Goal: Task Accomplishment & Management: Manage account settings

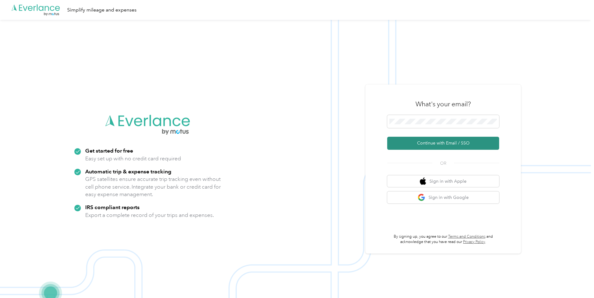
click at [455, 141] on button "Continue with Email / SSO" at bounding box center [443, 143] width 112 height 13
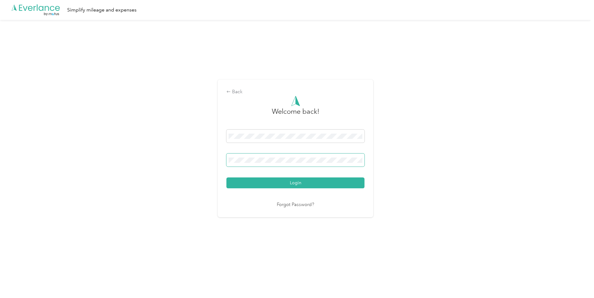
click at [226, 178] on button "Login" at bounding box center [295, 183] width 138 height 11
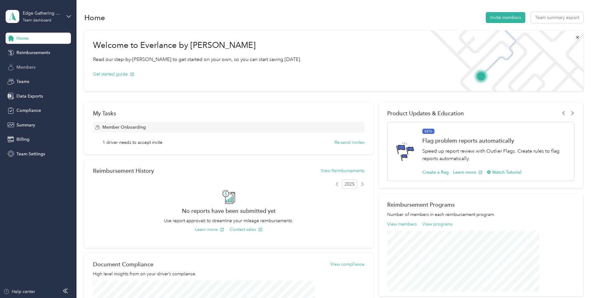
click at [17, 64] on span "Members" at bounding box center [25, 67] width 19 height 7
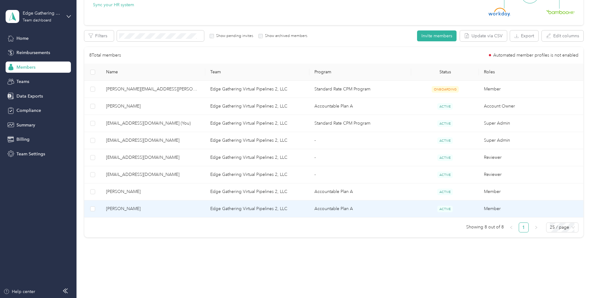
scroll to position [93, 0]
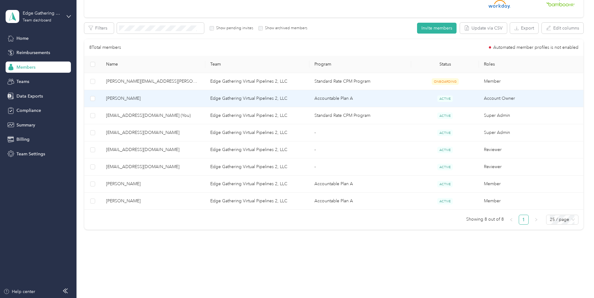
click at [159, 97] on span "[PERSON_NAME]" at bounding box center [153, 98] width 94 height 7
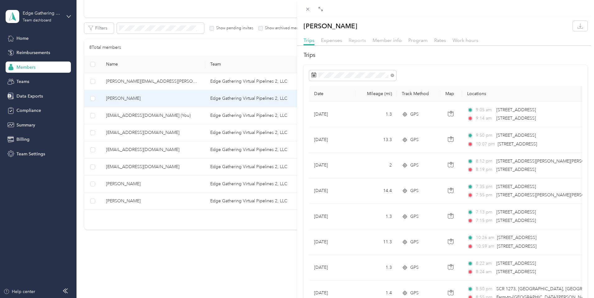
click at [357, 40] on span "Reports" at bounding box center [357, 40] width 17 height 6
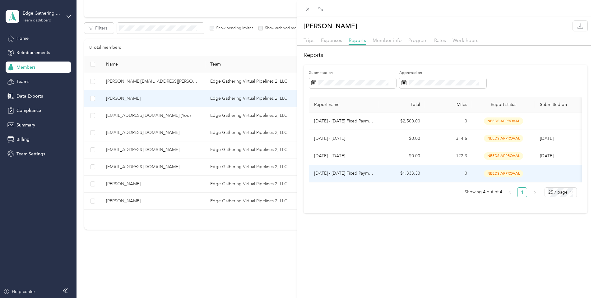
click at [337, 174] on p "[DATE] - [DATE] Fixed Payment" at bounding box center [343, 173] width 59 height 7
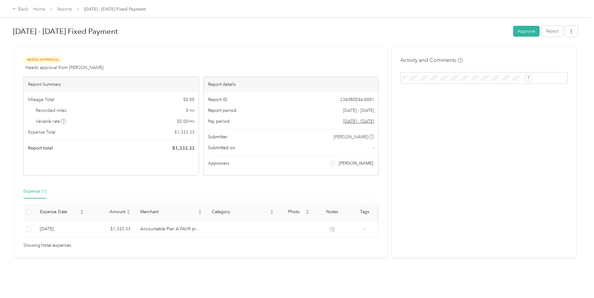
scroll to position [2, 0]
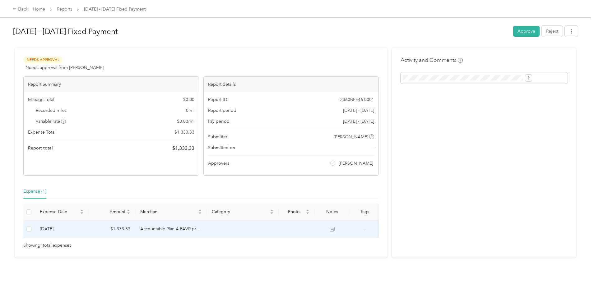
click at [335, 228] on icon at bounding box center [332, 229] width 5 height 5
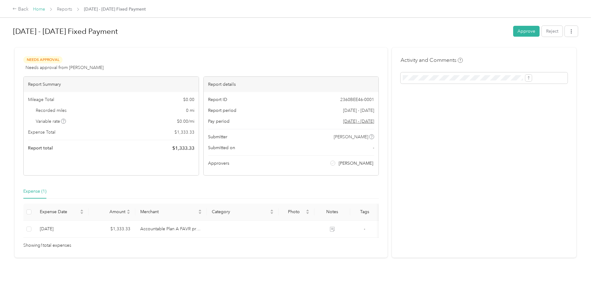
click at [45, 9] on link "Home" at bounding box center [39, 9] width 12 height 5
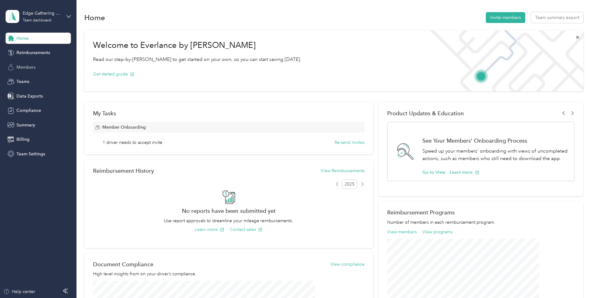
click at [25, 67] on span "Members" at bounding box center [25, 67] width 19 height 7
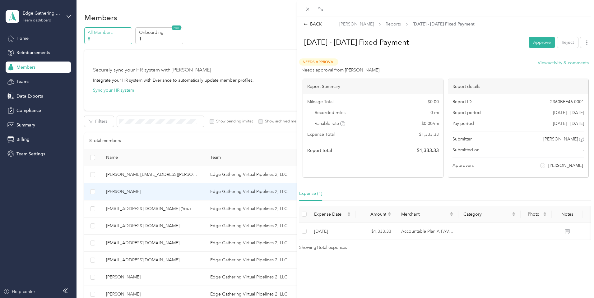
click at [568, 62] on button "View activity & comments" at bounding box center [563, 63] width 51 height 7
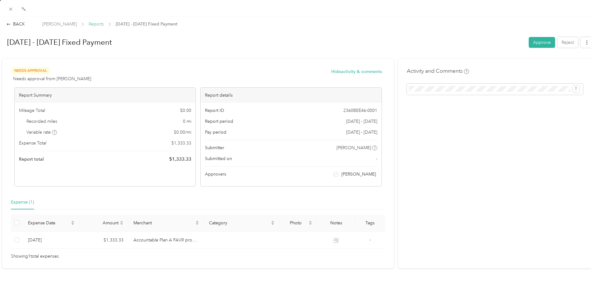
click at [92, 25] on span "Reports" at bounding box center [96, 24] width 15 height 7
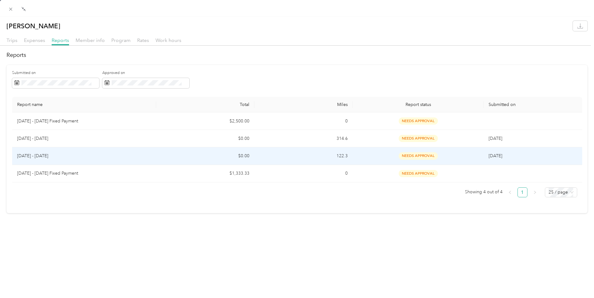
click at [32, 155] on p "[DATE] - [DATE]" at bounding box center [84, 156] width 134 height 7
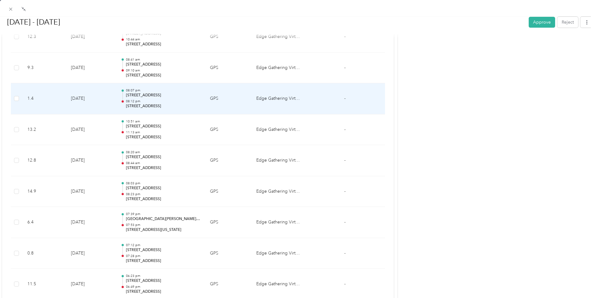
scroll to position [200, 0]
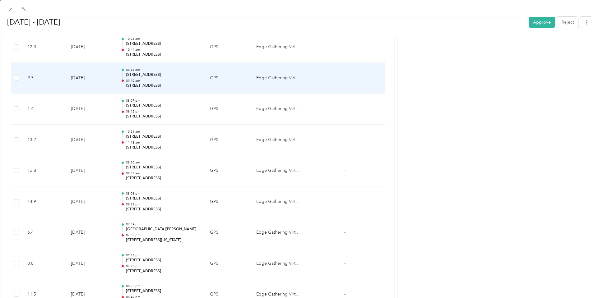
click at [145, 78] on div "08:41 am [STREET_ADDRESS] 09:10 am [STREET_ADDRESS]" at bounding box center [163, 78] width 74 height 21
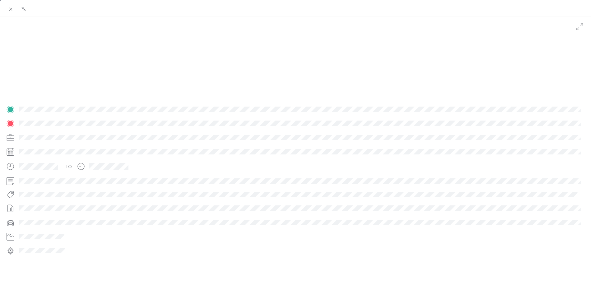
scroll to position [61, 0]
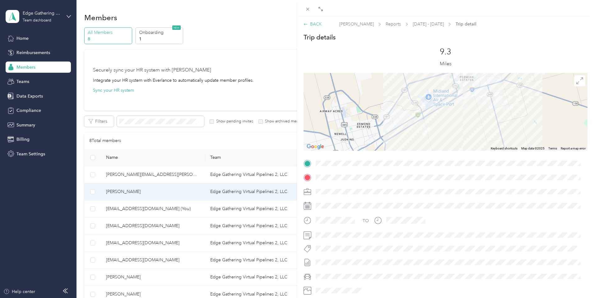
click at [316, 22] on div "BACK" at bounding box center [313, 24] width 18 height 7
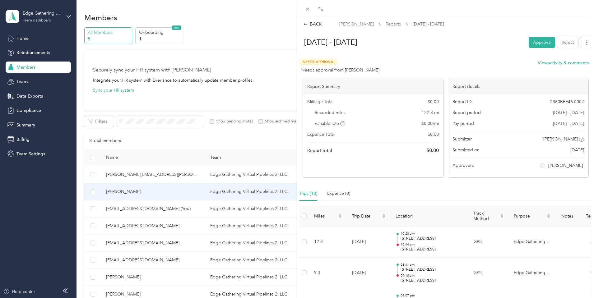
click at [36, 153] on div "BACK [PERSON_NAME] Reports [DATE] - [DATE] [DATE] - [DATE] Approve Reject Needs…" at bounding box center [297, 149] width 594 height 298
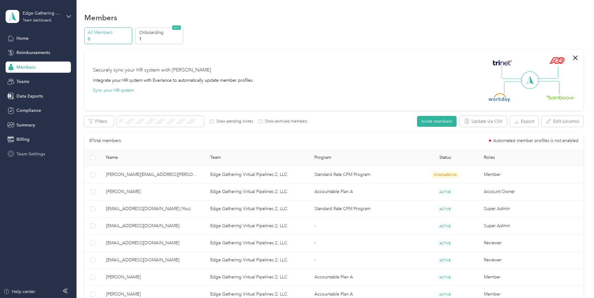
click at [35, 154] on span "Team Settings" at bounding box center [30, 154] width 29 height 7
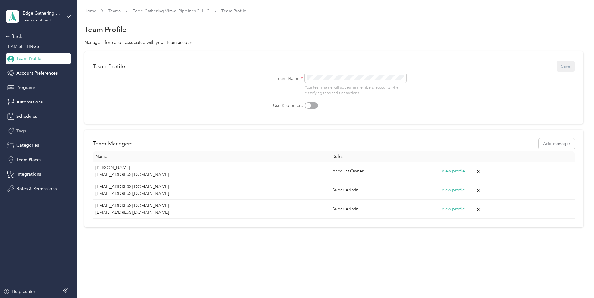
click at [22, 132] on span "Tags" at bounding box center [20, 131] width 9 height 7
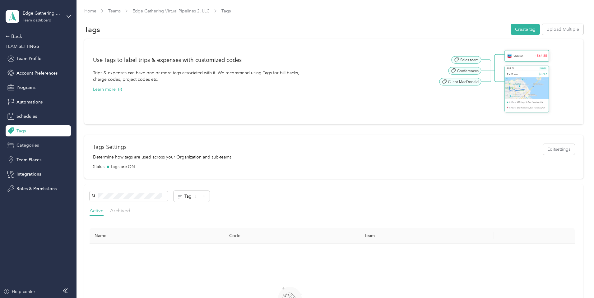
click at [29, 145] on span "Categories" at bounding box center [27, 145] width 22 height 7
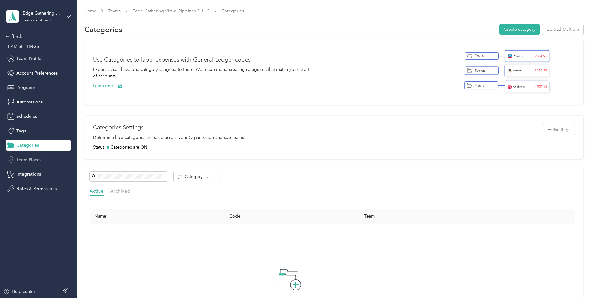
click at [28, 161] on span "Team Places" at bounding box center [28, 160] width 25 height 7
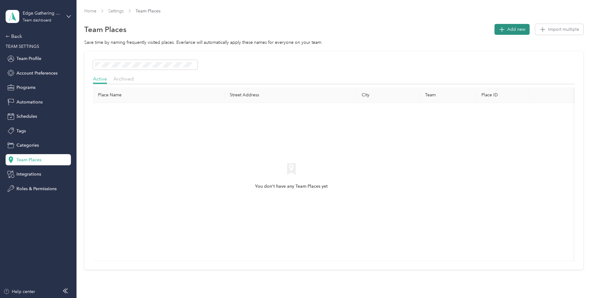
click at [498, 28] on icon "button" at bounding box center [502, 29] width 9 height 9
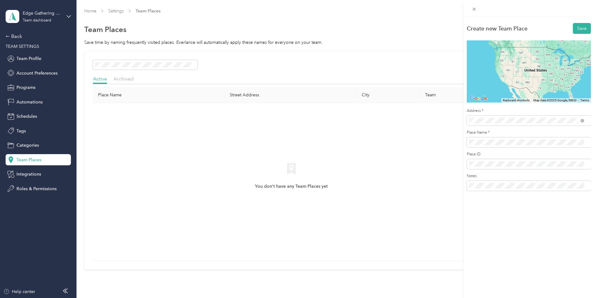
click at [489, 146] on span "[STREET_ADDRESS][US_STATE]" at bounding box center [511, 143] width 62 height 6
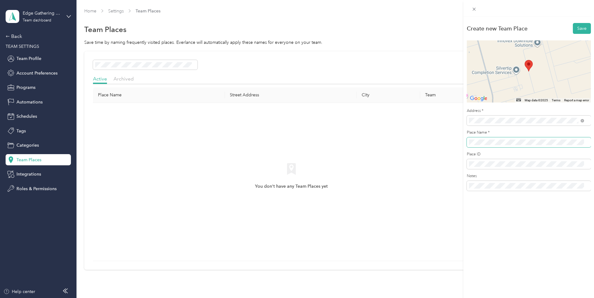
click at [458, 146] on div "Create new Team Place Save ← Move left → Move right ↑ Move up ↓ Move down + Zoo…" at bounding box center [297, 149] width 594 height 298
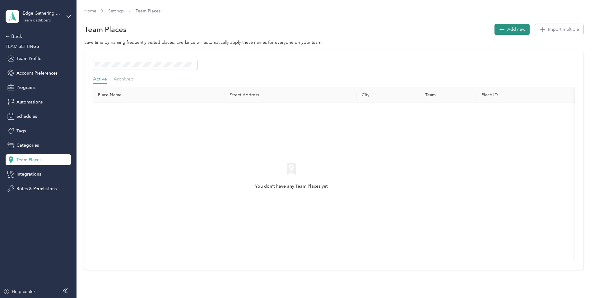
click at [498, 29] on icon "button" at bounding box center [502, 29] width 9 height 9
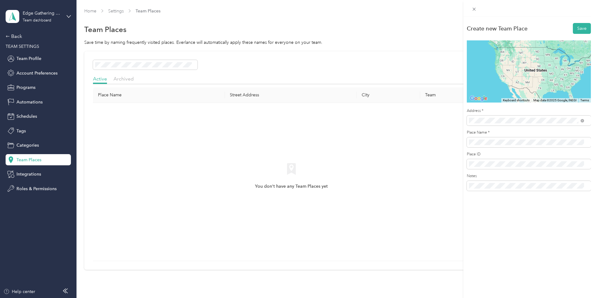
click at [496, 140] on div "[STREET_ADDRESS][US_STATE]" at bounding box center [526, 143] width 111 height 8
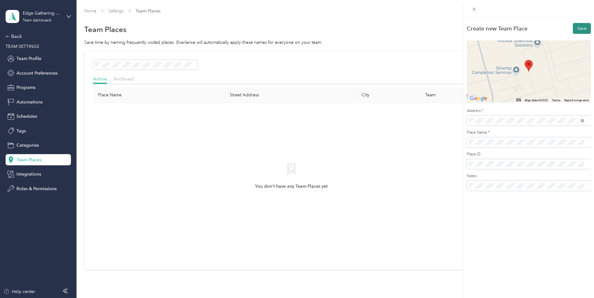
click at [577, 29] on button "Save" at bounding box center [582, 28] width 18 height 11
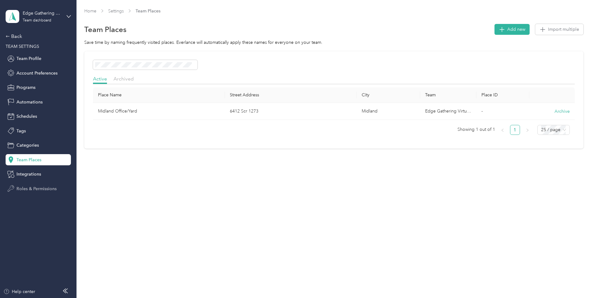
click at [32, 189] on span "Roles & Permissions" at bounding box center [36, 189] width 40 height 7
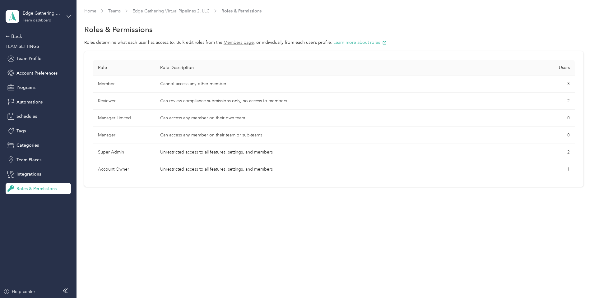
click at [67, 15] on icon at bounding box center [69, 16] width 4 height 4
click at [24, 81] on div "Log out" at bounding box center [71, 79] width 122 height 11
